Goal: Download file/media

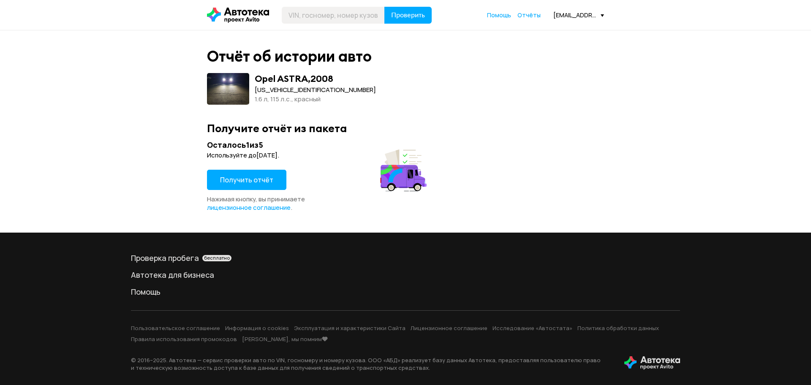
click at [243, 179] on span "Получить отчёт" at bounding box center [246, 179] width 53 height 9
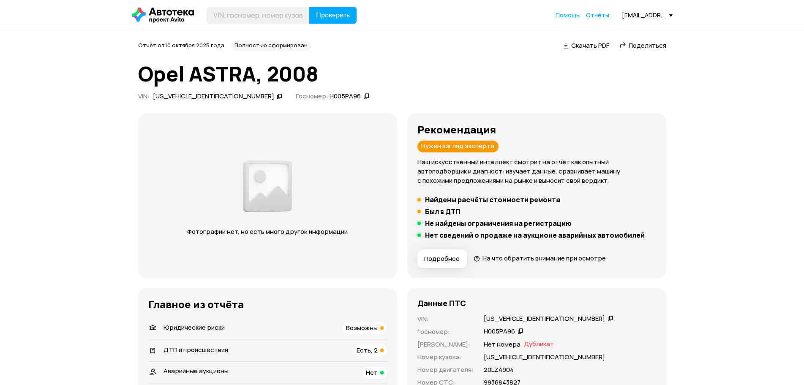
click at [571, 44] on span "Скачать PDF" at bounding box center [590, 45] width 38 height 9
